Goal: Task Accomplishment & Management: Manage account settings

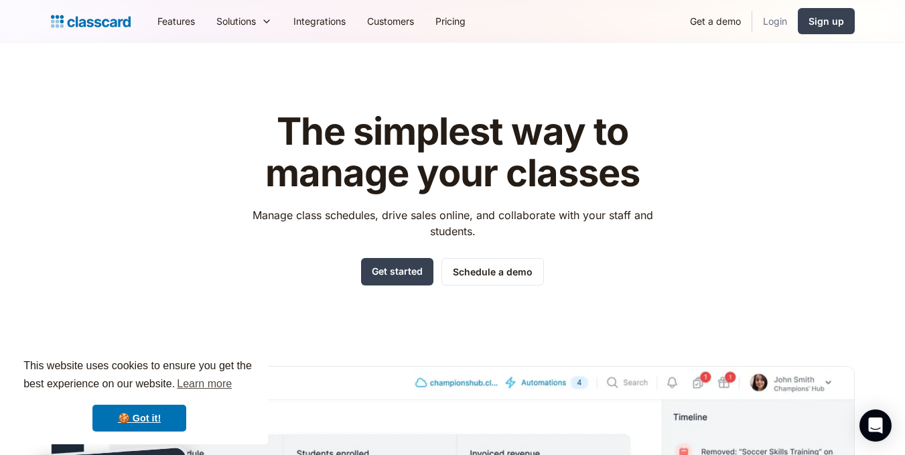
click at [784, 19] on link "Login" at bounding box center [775, 21] width 46 height 30
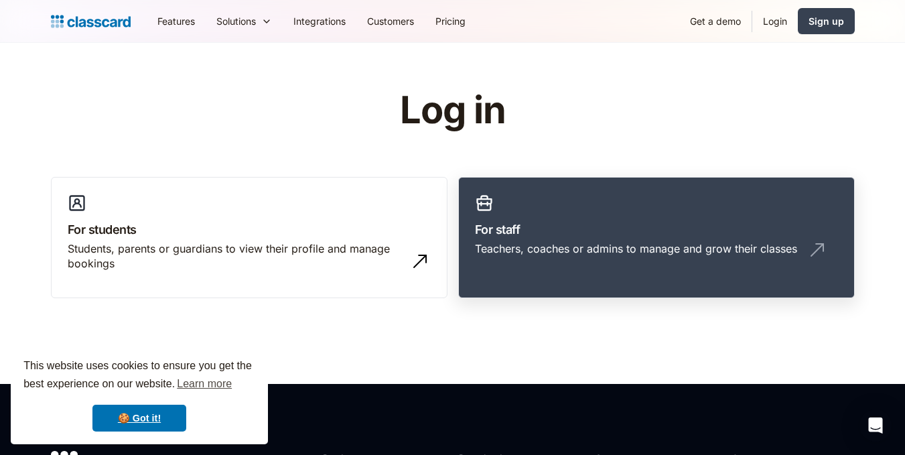
click at [584, 222] on h3 "For staff" at bounding box center [656, 229] width 363 height 18
